Goal: Check status: Check status

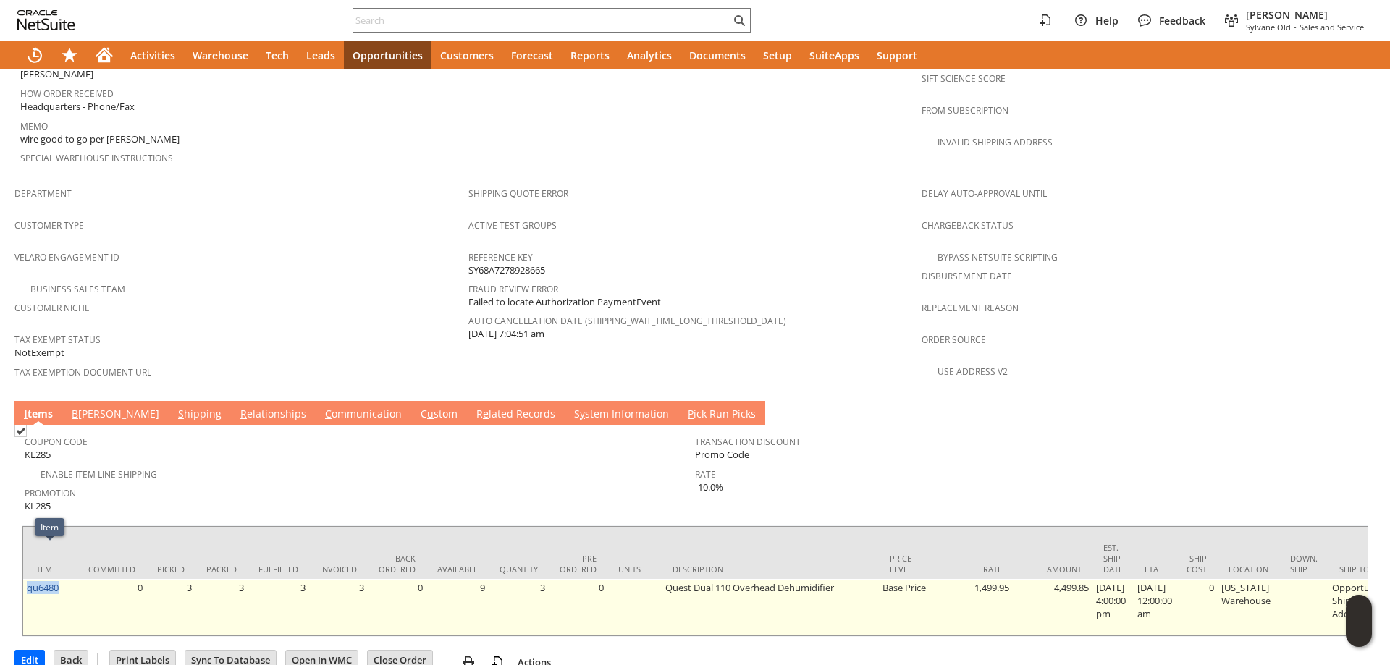
drag, startPoint x: 62, startPoint y: 551, endPoint x: 26, endPoint y: 562, distance: 37.1
click at [26, 579] on td "qu6480" at bounding box center [50, 607] width 54 height 56
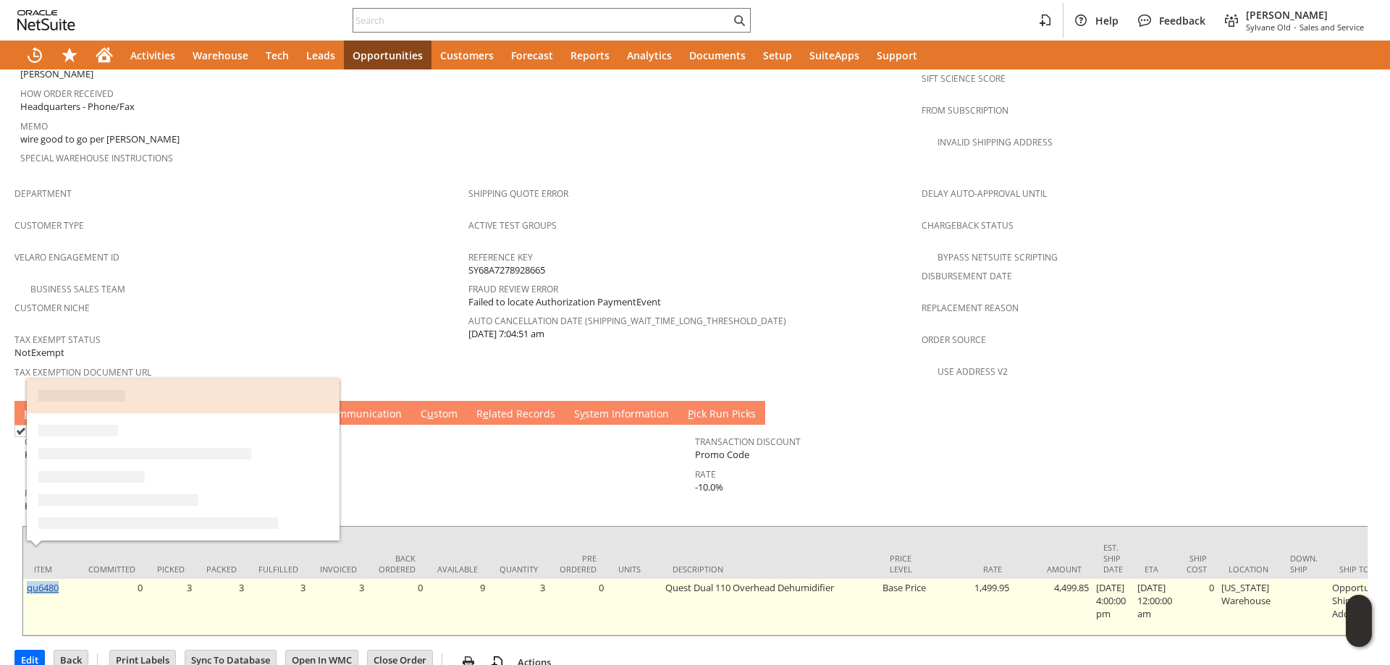
copy link "qu6480"
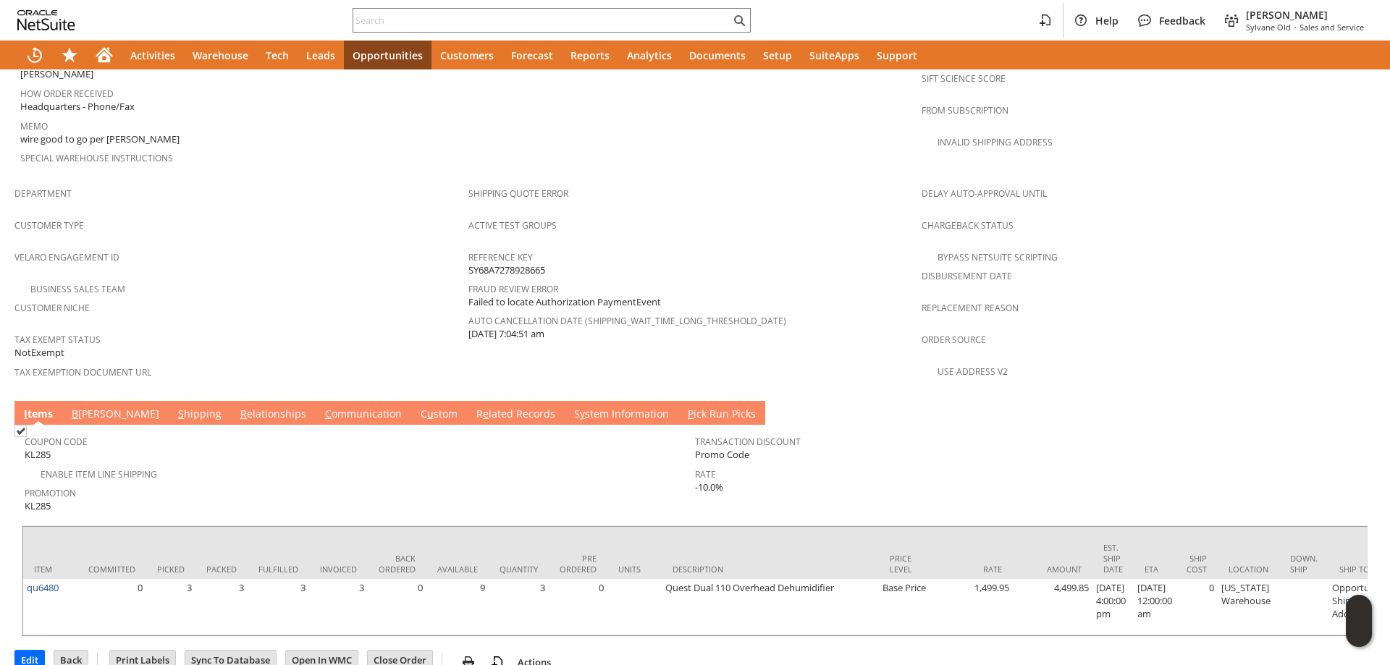
click at [169, 401] on td "S hipping" at bounding box center [200, 413] width 62 height 24
click at [174, 407] on link "S hipping" at bounding box center [199, 415] width 51 height 16
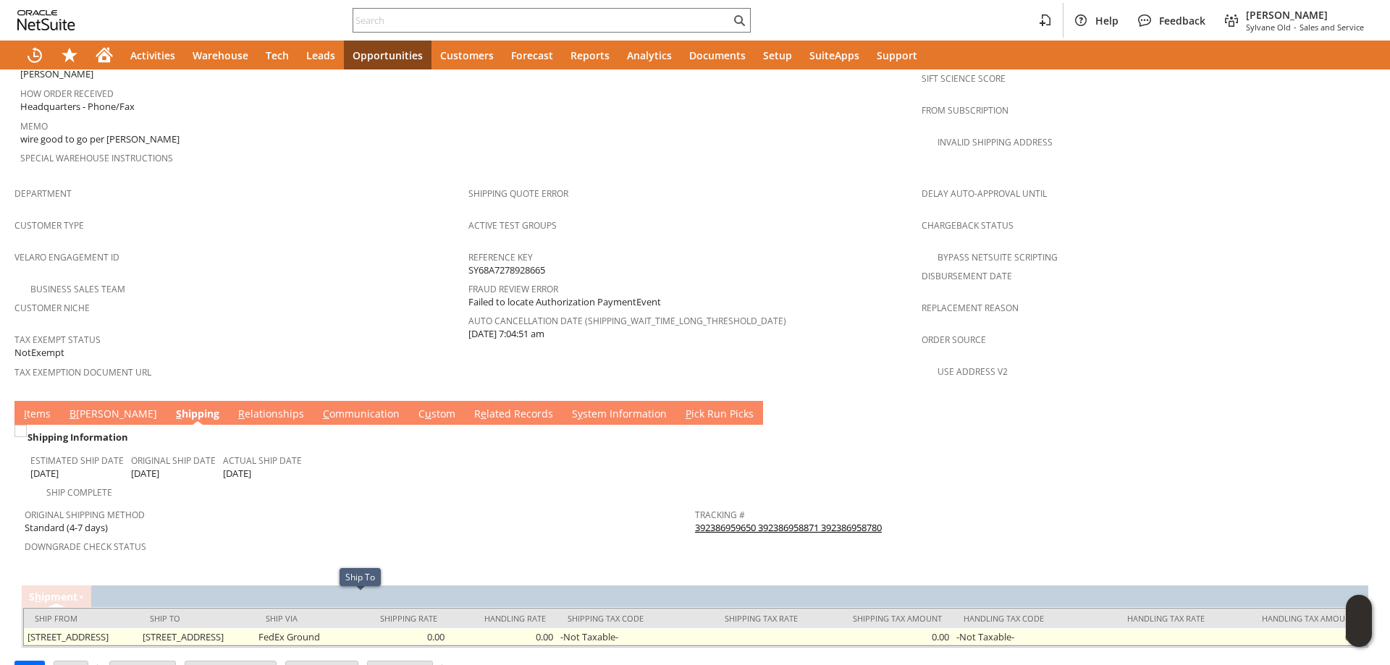
click at [254, 628] on td "[STREET_ADDRESS]" at bounding box center [196, 636] width 115 height 17
drag, startPoint x: 256, startPoint y: 601, endPoint x: 386, endPoint y: 601, distance: 129.5
click at [254, 628] on td "[STREET_ADDRESS]" at bounding box center [196, 636] width 115 height 17
copy td "[STREET_ADDRESS]"
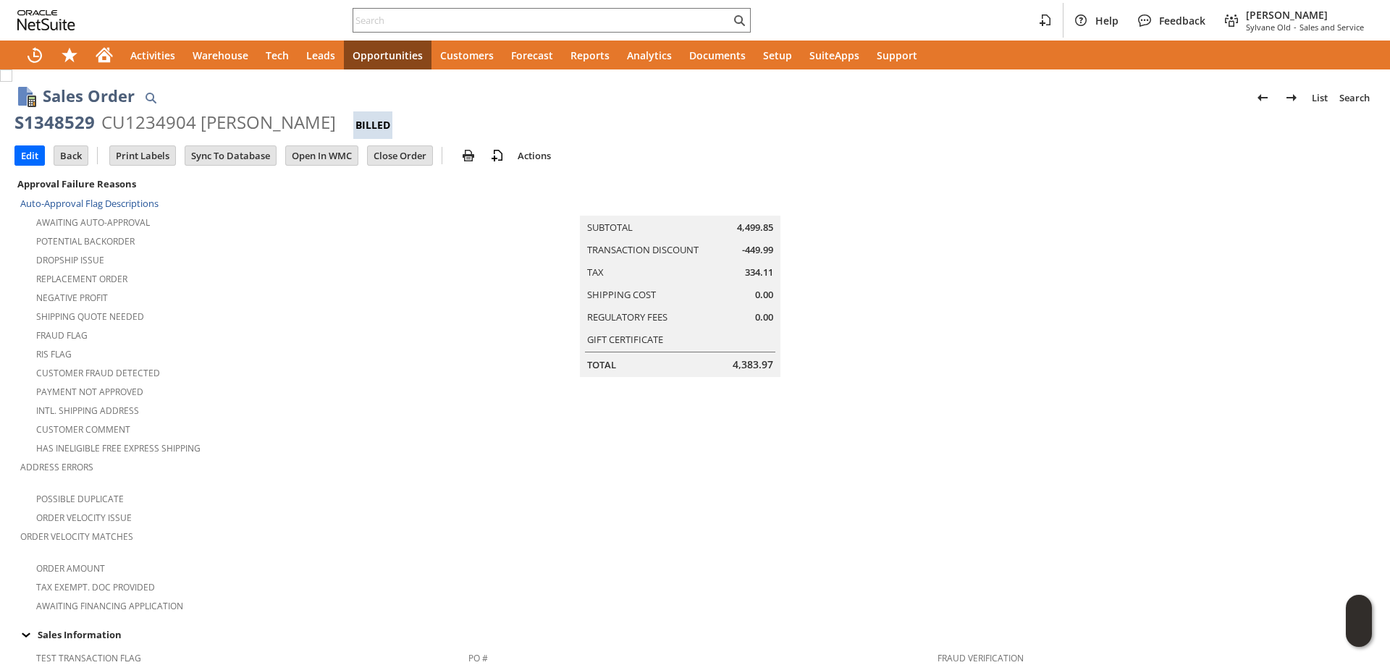
click at [119, 118] on div "CU1234904 [PERSON_NAME]" at bounding box center [218, 122] width 234 height 23
click at [224, 117] on div "CU1234904 [PERSON_NAME]" at bounding box center [218, 122] width 234 height 23
drag, startPoint x: 224, startPoint y: 117, endPoint x: 300, endPoint y: 121, distance: 76.8
click at [300, 121] on div "CU1234904 [PERSON_NAME]" at bounding box center [218, 122] width 234 height 23
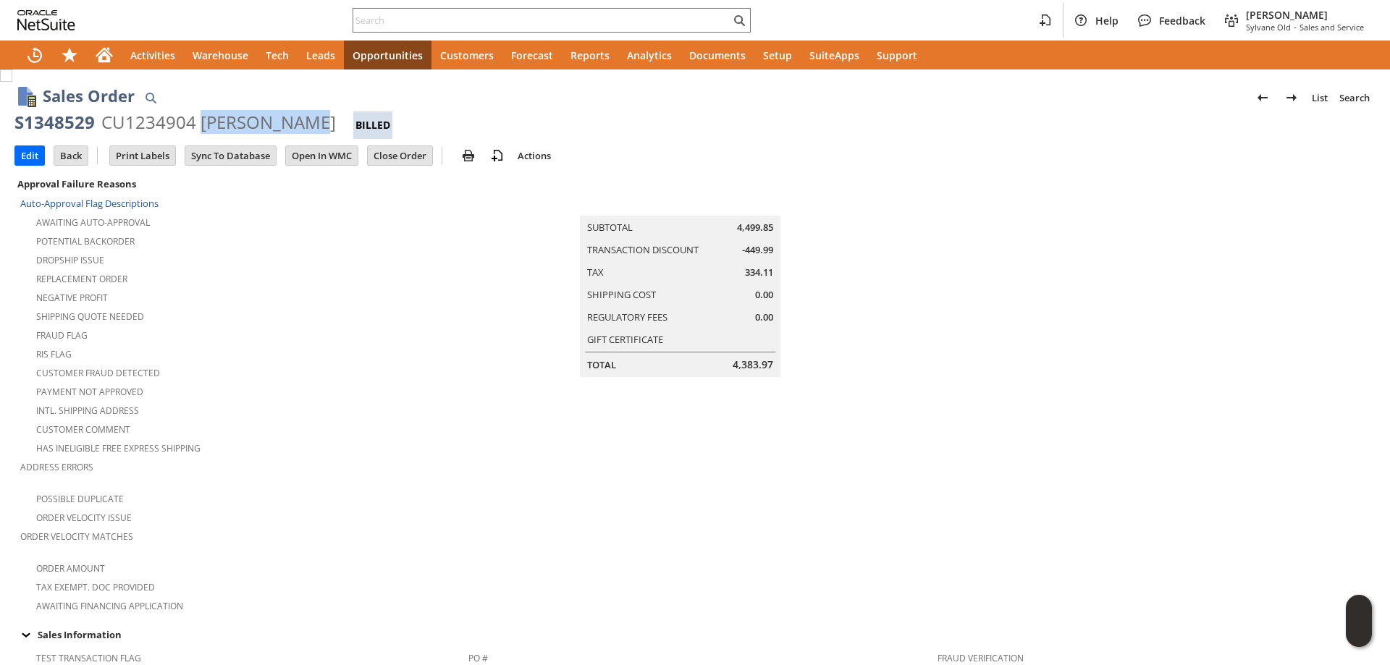
copy div "[PERSON_NAME]"
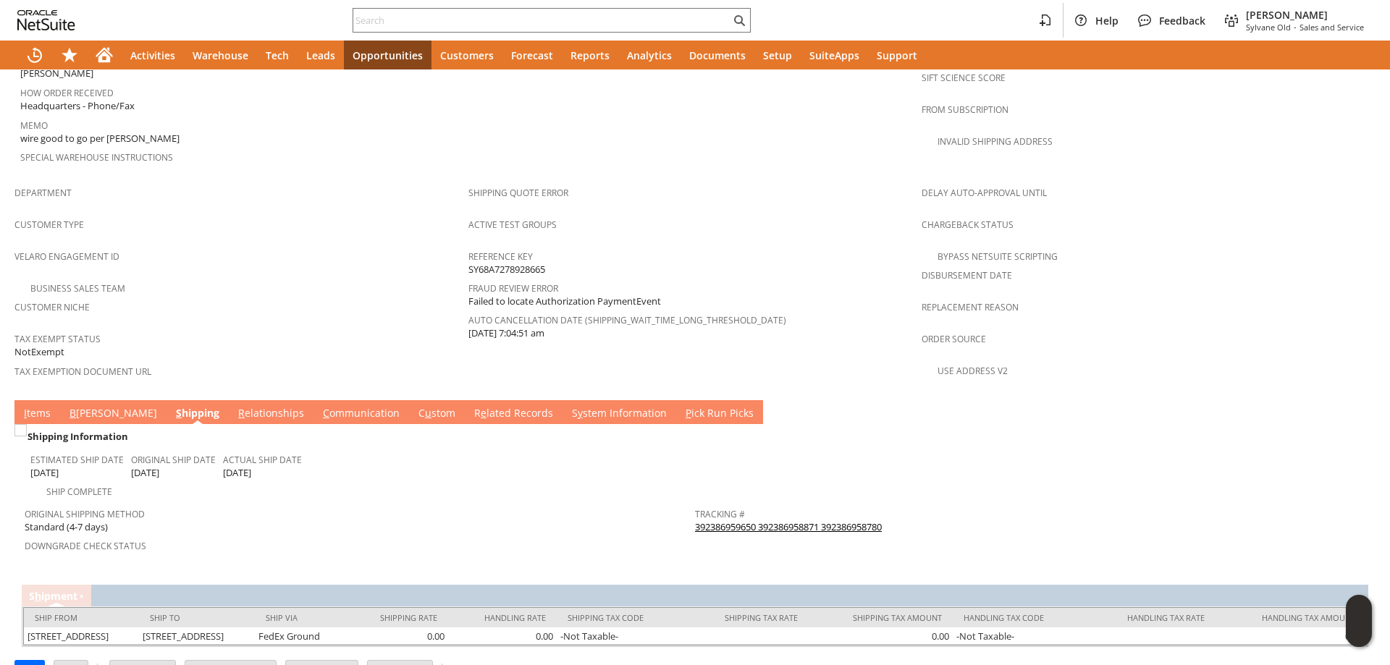
drag, startPoint x: 292, startPoint y: 382, endPoint x: 298, endPoint y: 332, distance: 50.3
click at [319, 406] on link "C ommunication" at bounding box center [361, 414] width 84 height 16
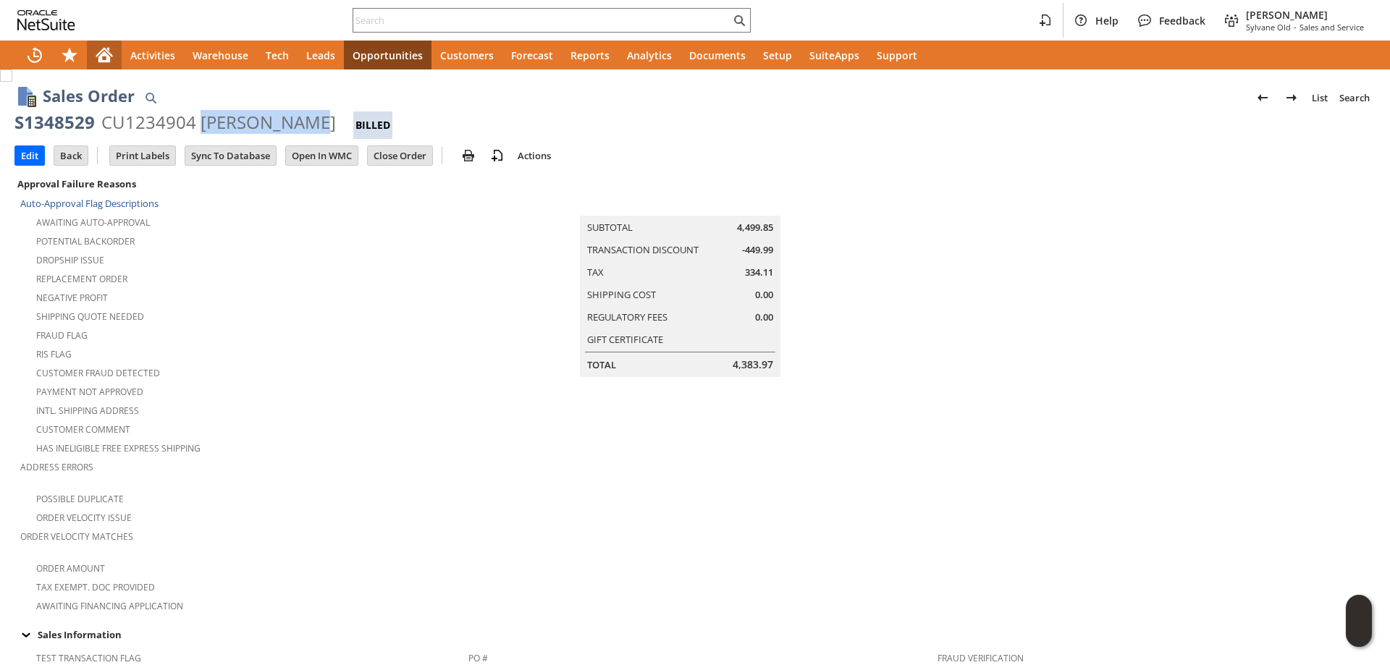
click at [109, 47] on icon "Home" at bounding box center [104, 54] width 17 height 17
